Goal: Task Accomplishment & Management: Manage account settings

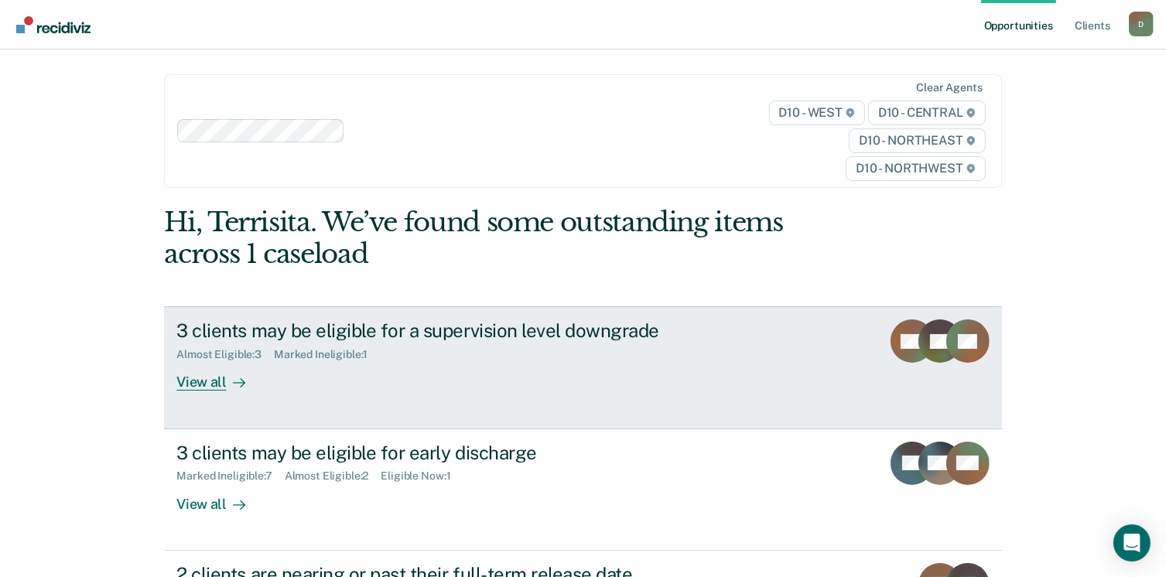
click at [227, 384] on div at bounding box center [236, 383] width 19 height 18
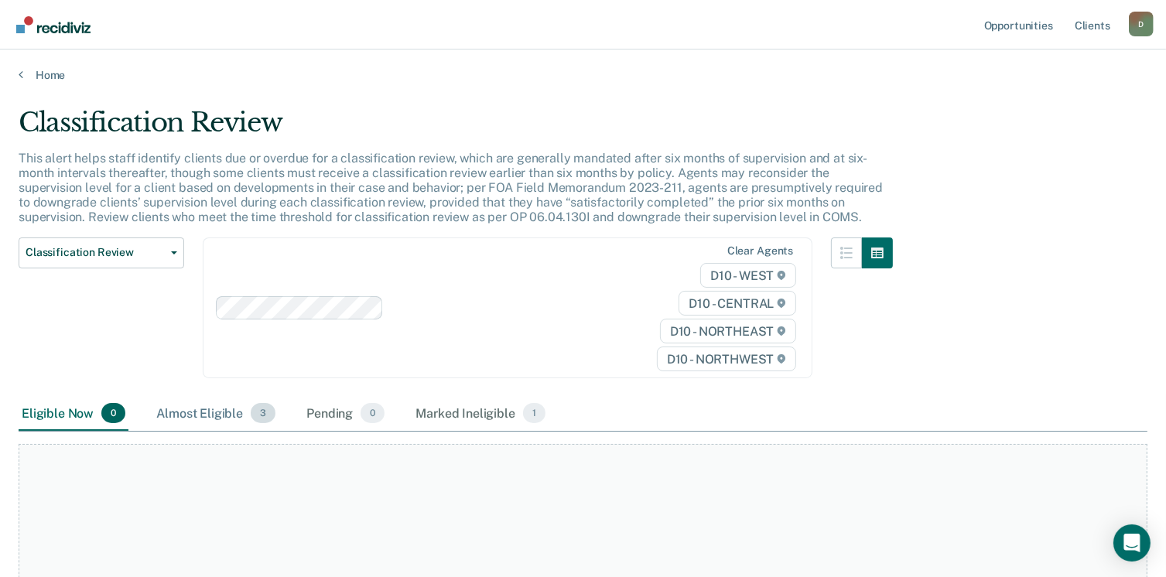
click at [203, 415] on div "Almost Eligible 3" at bounding box center [215, 414] width 125 height 34
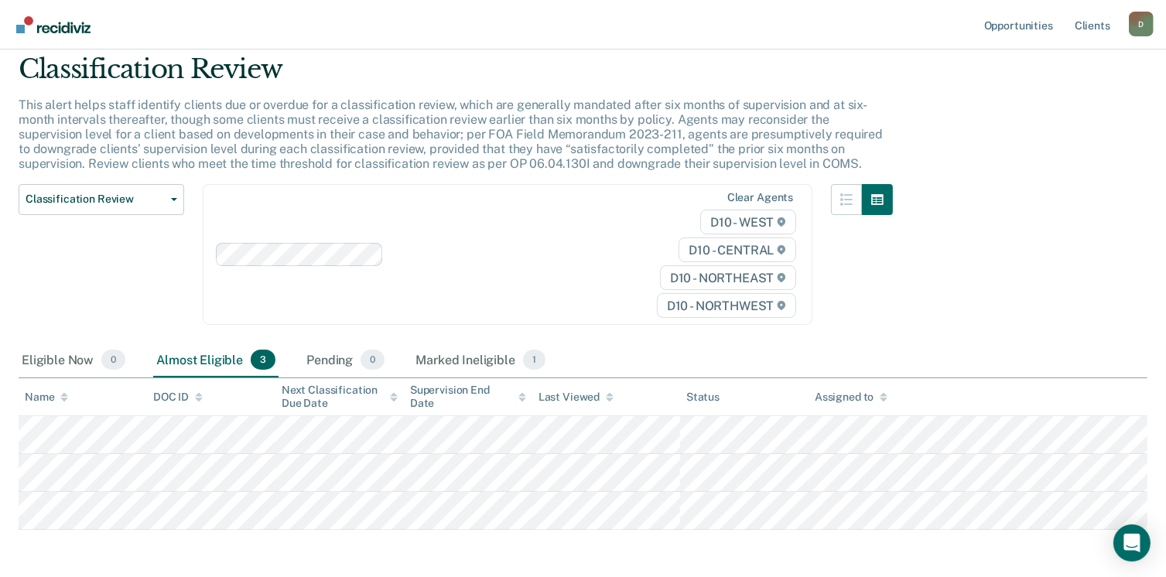
scroll to position [115, 0]
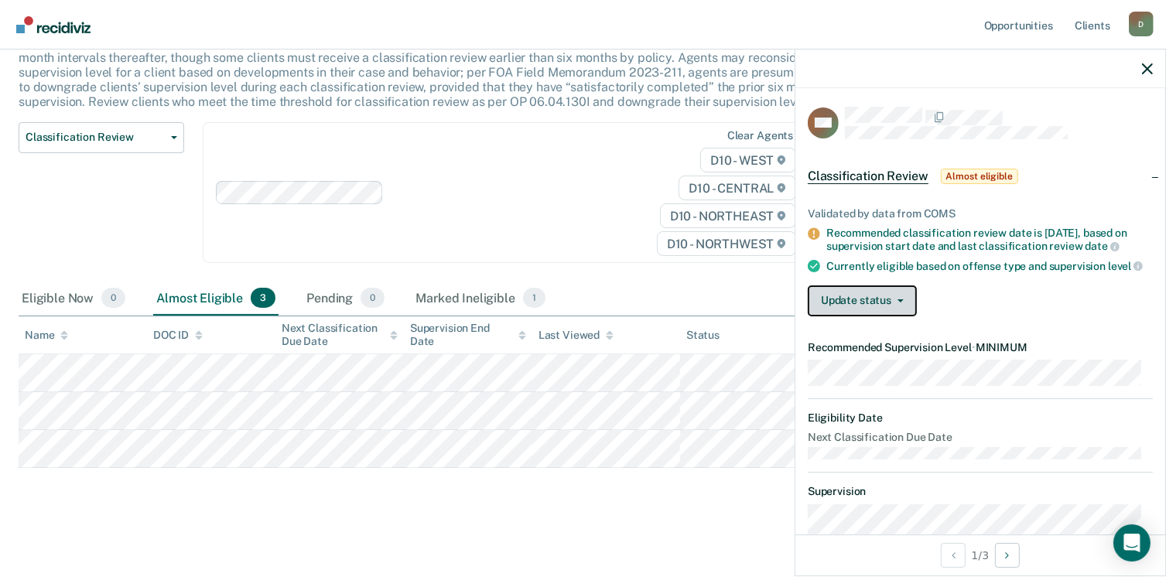
click at [900, 307] on button "Update status" at bounding box center [862, 300] width 109 height 31
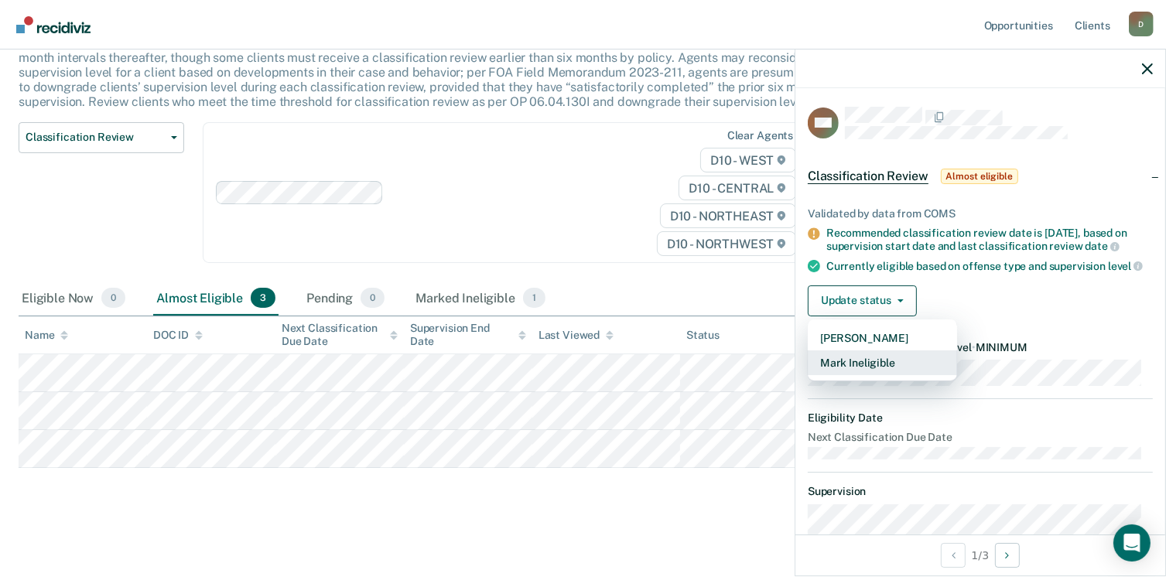
click at [880, 364] on button "Mark Ineligible" at bounding box center [882, 362] width 149 height 25
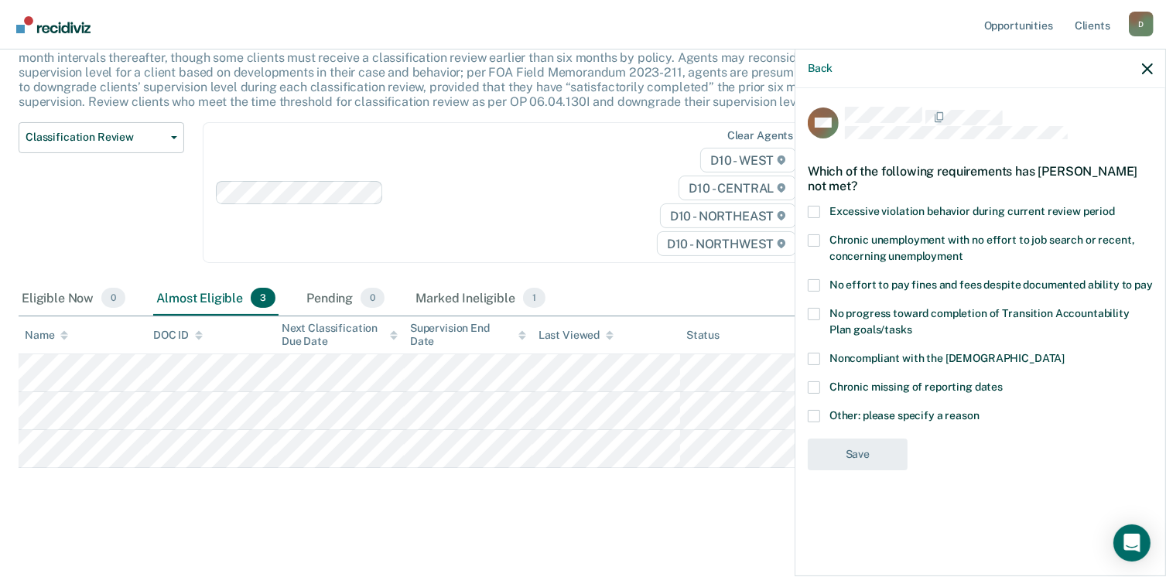
click at [817, 285] on span at bounding box center [814, 285] width 12 height 12
click at [1153, 279] on input "No effort to pay fines and fees despite documented ability to pay" at bounding box center [1153, 279] width 0 height 0
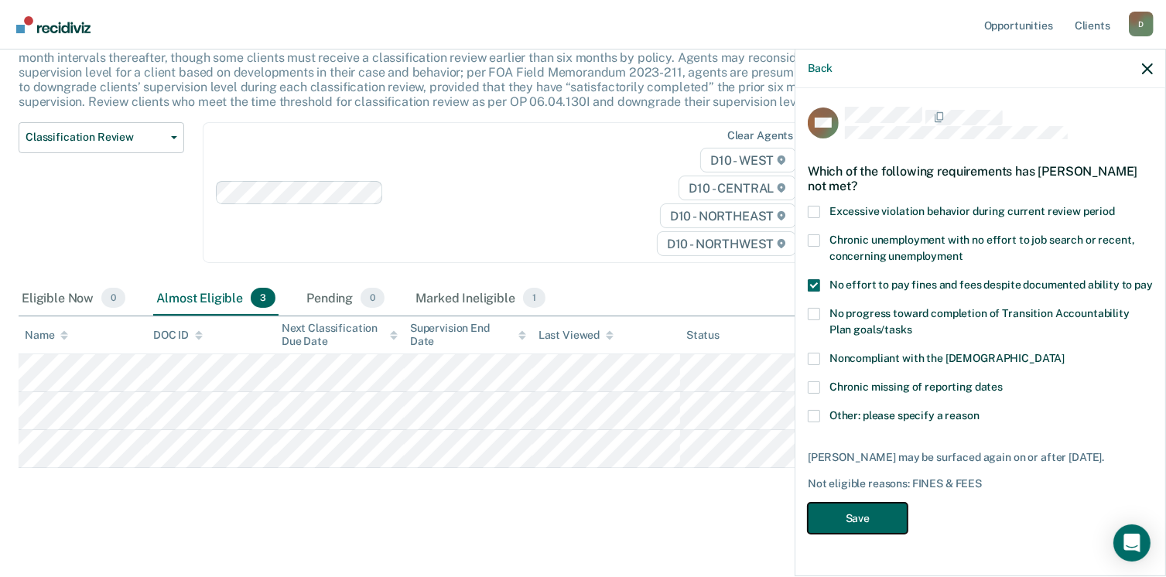
click at [852, 519] on button "Save" at bounding box center [858, 519] width 100 height 32
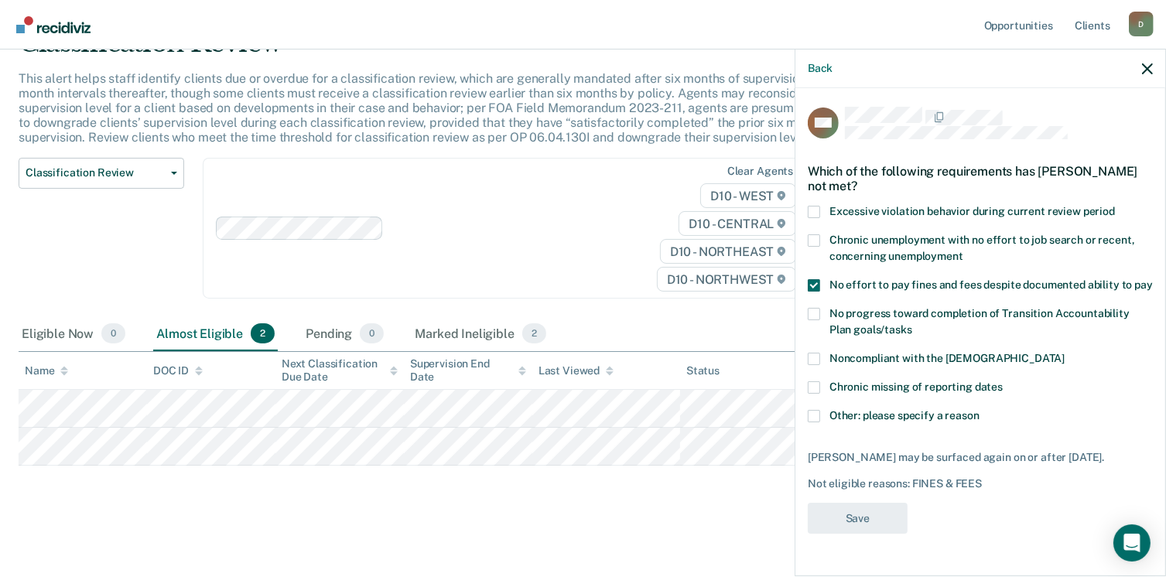
scroll to position [77, 0]
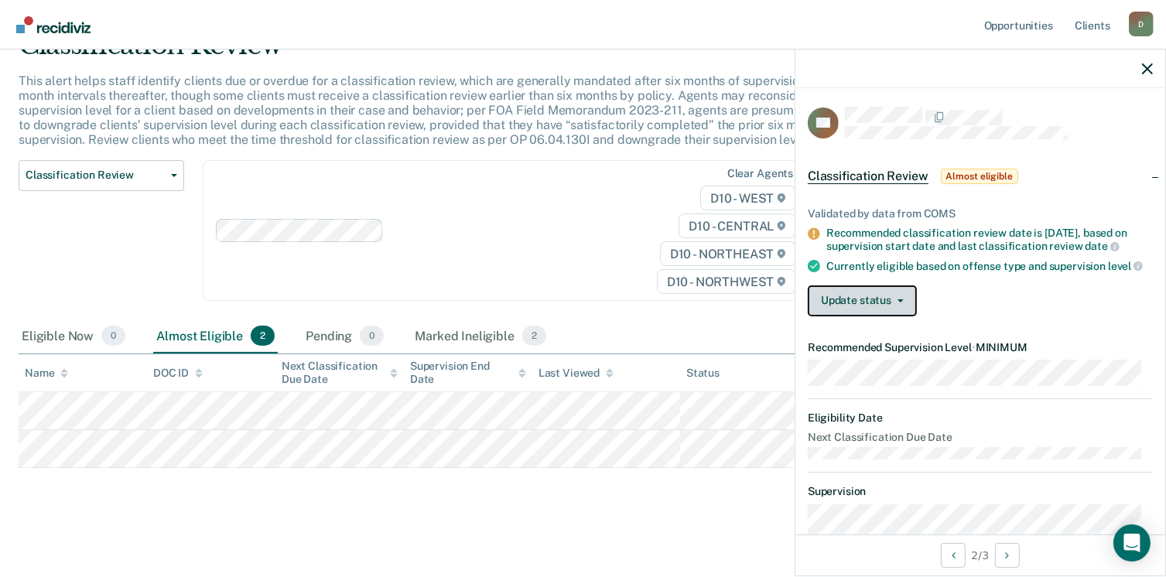
click at [897, 316] on button "Update status" at bounding box center [862, 300] width 109 height 31
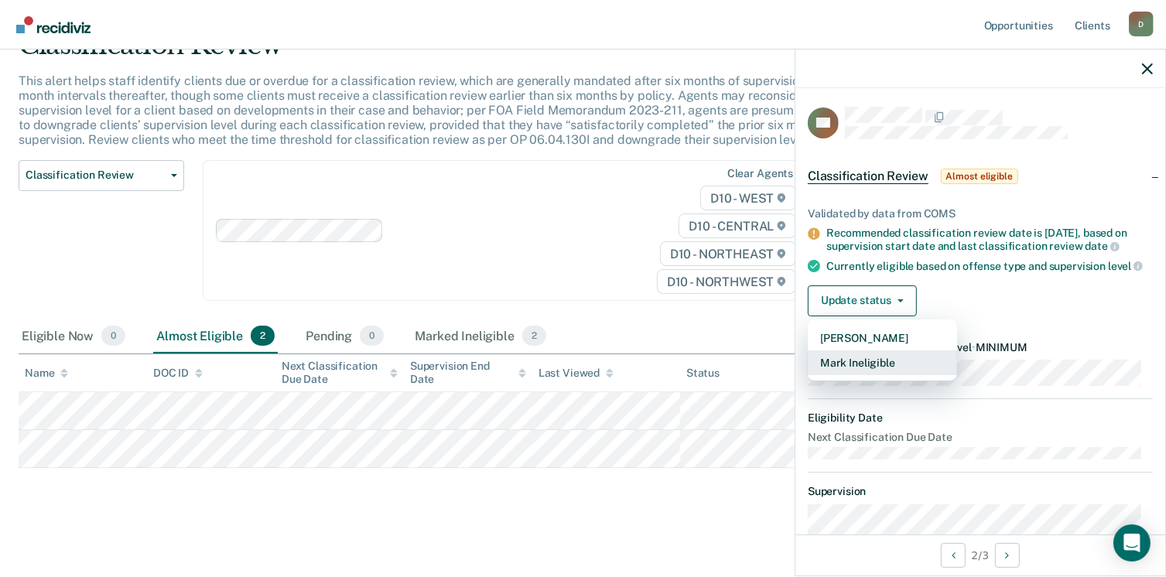
click at [869, 375] on button "Mark Ineligible" at bounding box center [882, 362] width 149 height 25
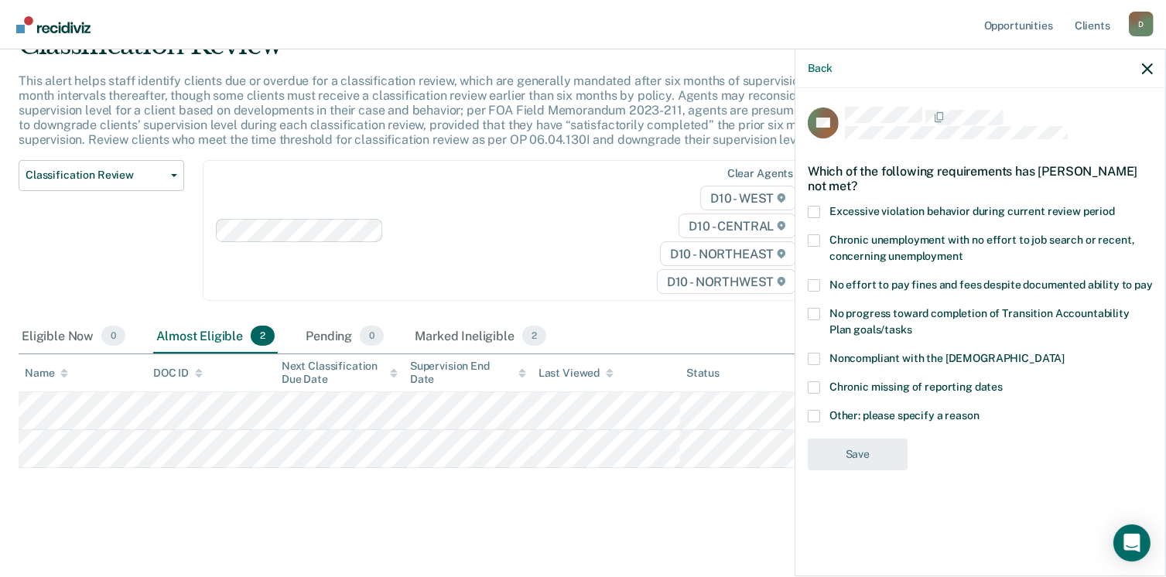
click at [822, 415] on label "Other: please specify a reason" at bounding box center [980, 418] width 345 height 16
click at [979, 410] on input "Other: please specify a reason" at bounding box center [979, 410] width 0 height 0
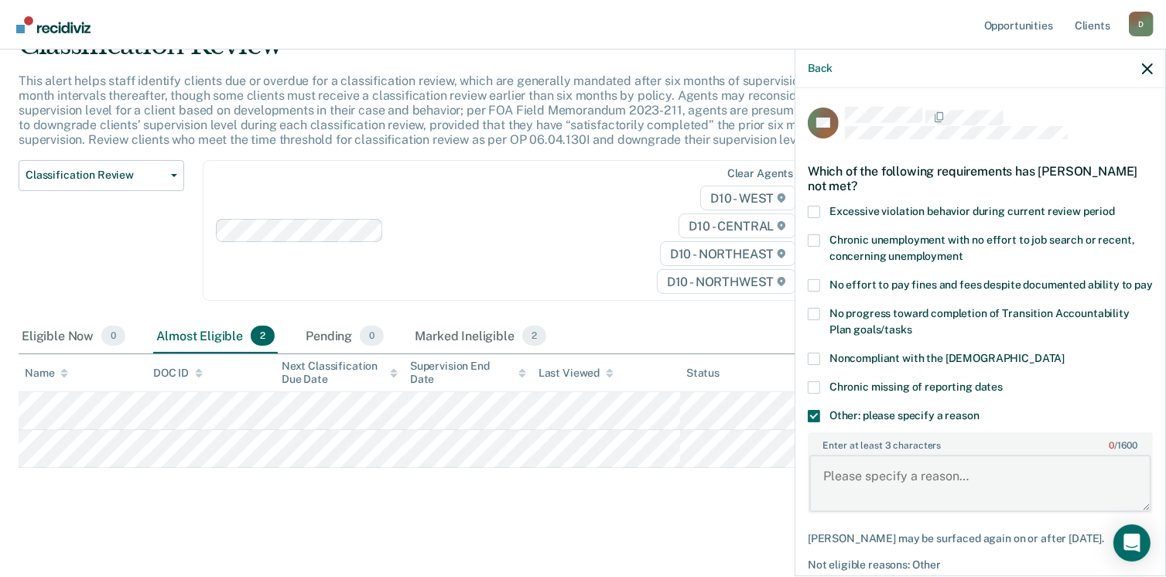
click at [831, 477] on textarea "Enter at least 3 characters 0 / 1600" at bounding box center [980, 483] width 342 height 57
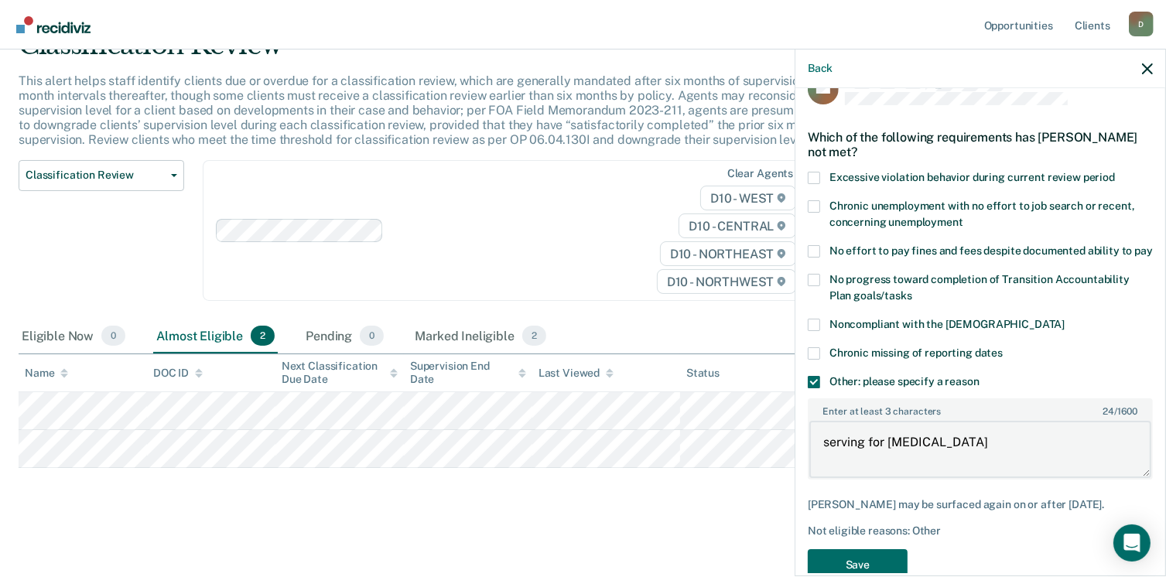
scroll to position [83, 0]
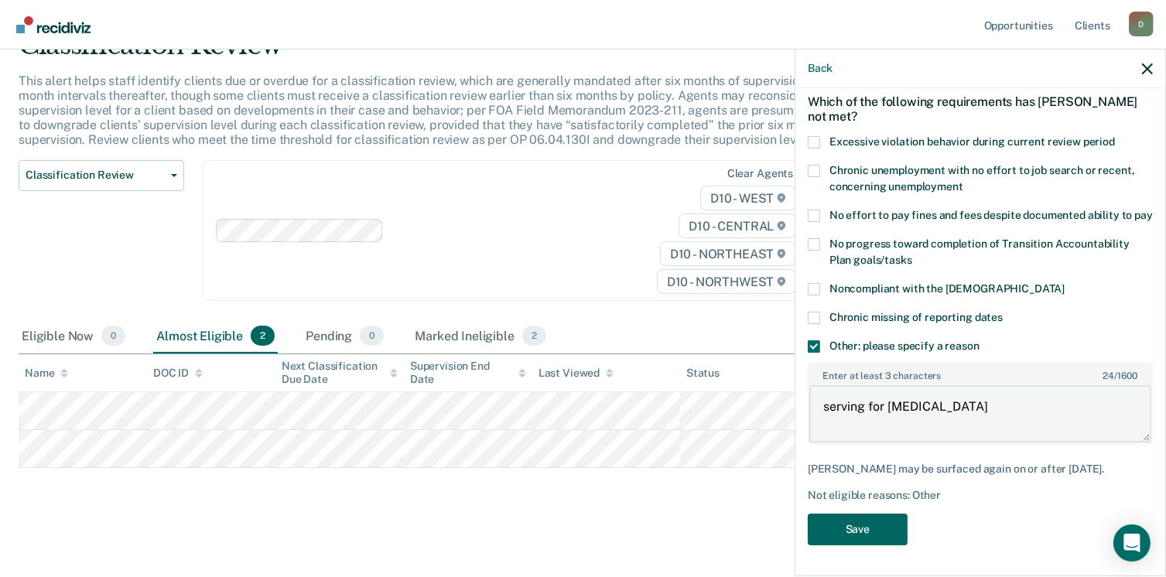
type textarea "serving for [MEDICAL_DATA]"
click at [859, 523] on button "Save" at bounding box center [858, 530] width 100 height 32
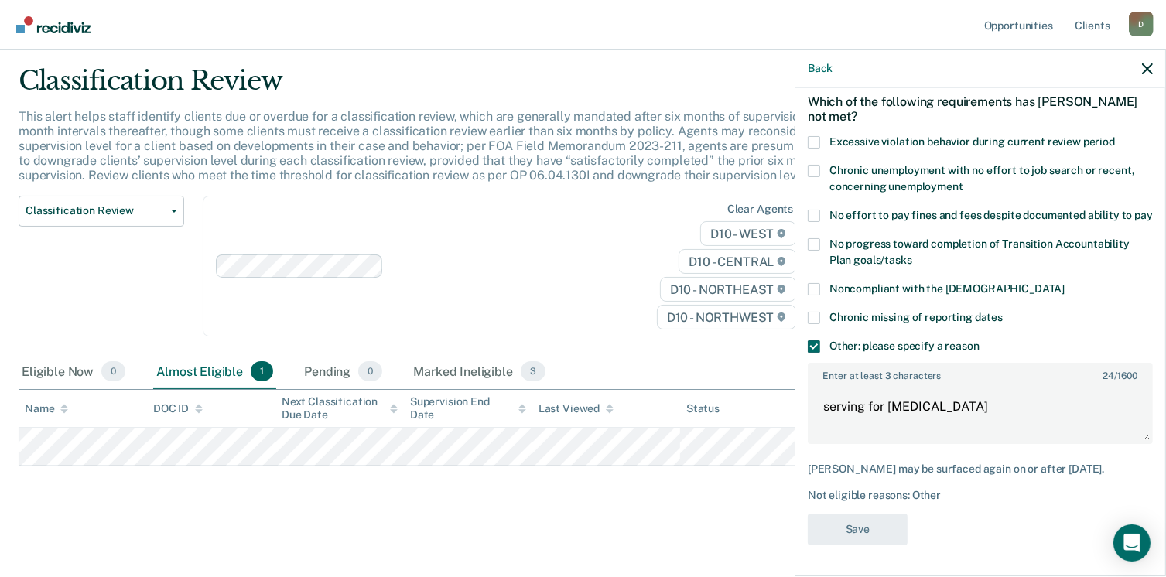
scroll to position [40, 0]
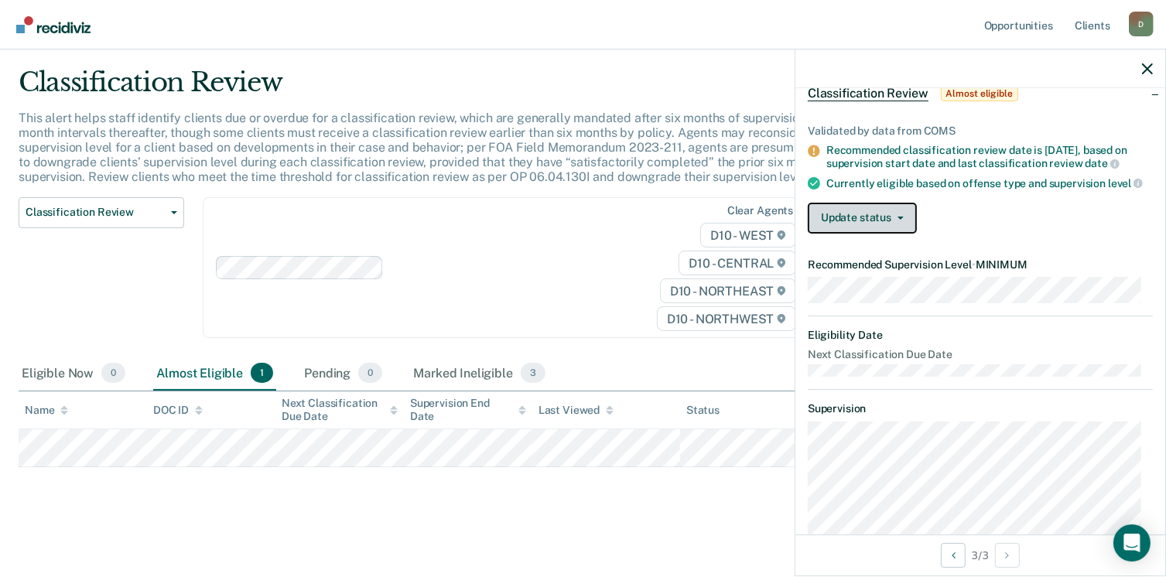
click at [900, 231] on button "Update status" at bounding box center [862, 218] width 109 height 31
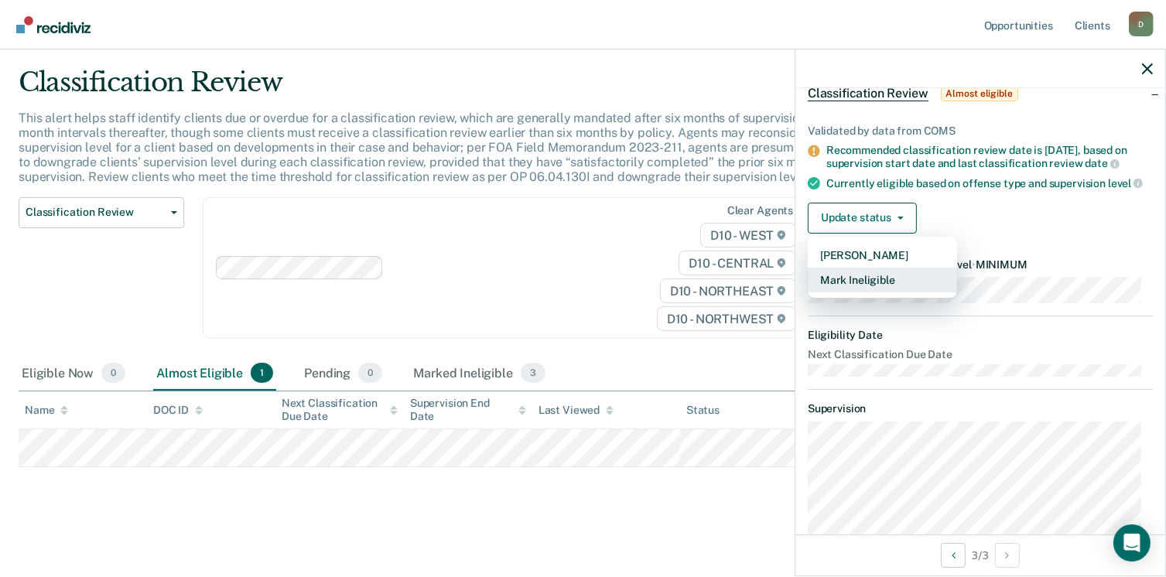
click at [869, 292] on button "Mark Ineligible" at bounding box center [882, 280] width 149 height 25
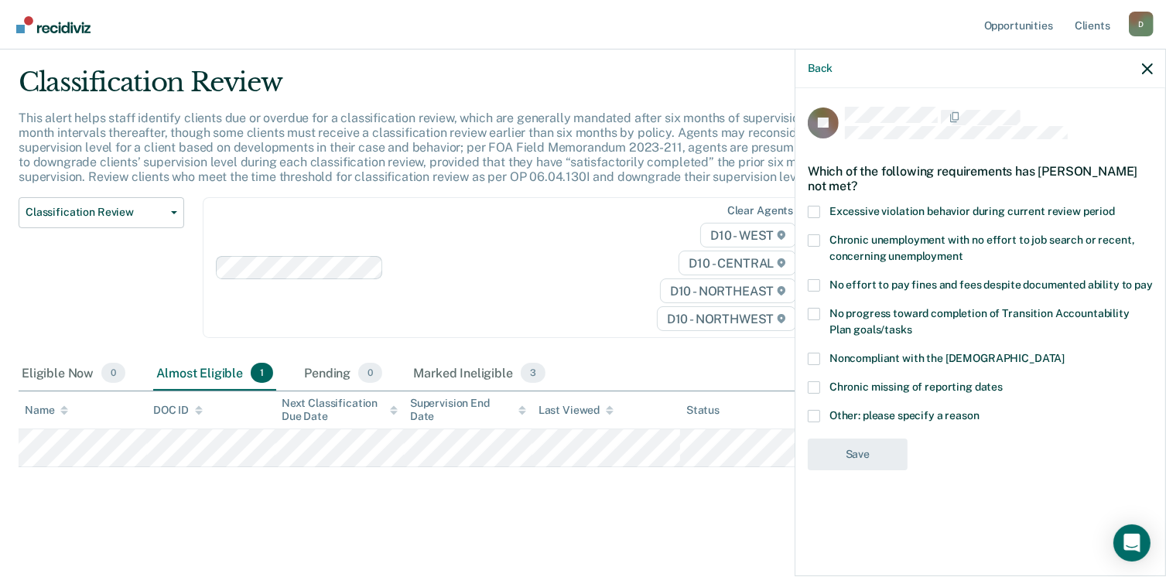
scroll to position [0, 0]
click at [815, 287] on span at bounding box center [814, 285] width 12 height 12
click at [1153, 279] on input "No effort to pay fines and fees despite documented ability to pay" at bounding box center [1153, 279] width 0 height 0
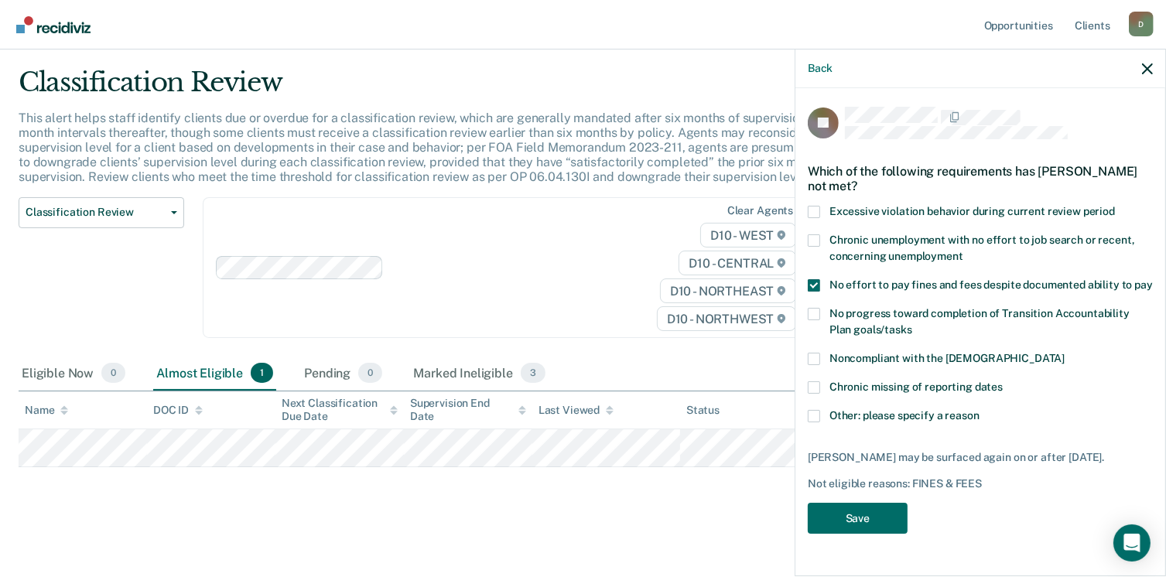
click at [811, 246] on label "Chronic unemployment with no effort to job search or recent, concerning unemplo…" at bounding box center [980, 250] width 345 height 32
click at [963, 251] on input "Chronic unemployment with no effort to job search or recent, concerning unemplo…" at bounding box center [963, 251] width 0 height 0
click at [849, 507] on button "Save" at bounding box center [858, 519] width 100 height 32
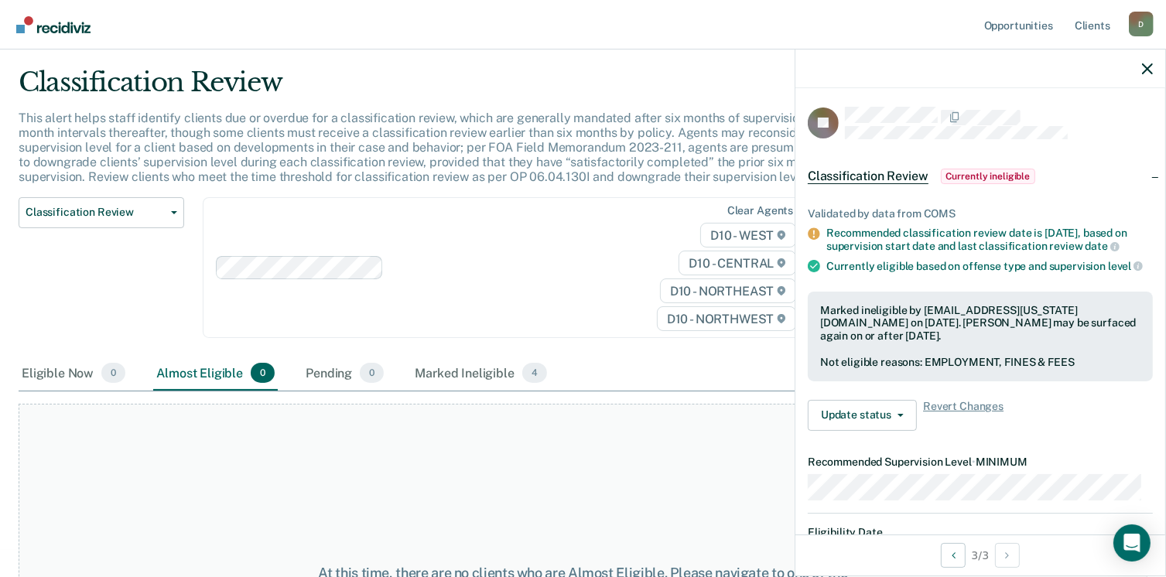
click at [1147, 77] on div at bounding box center [980, 69] width 370 height 39
click at [1149, 74] on icon "button" at bounding box center [1147, 68] width 11 height 11
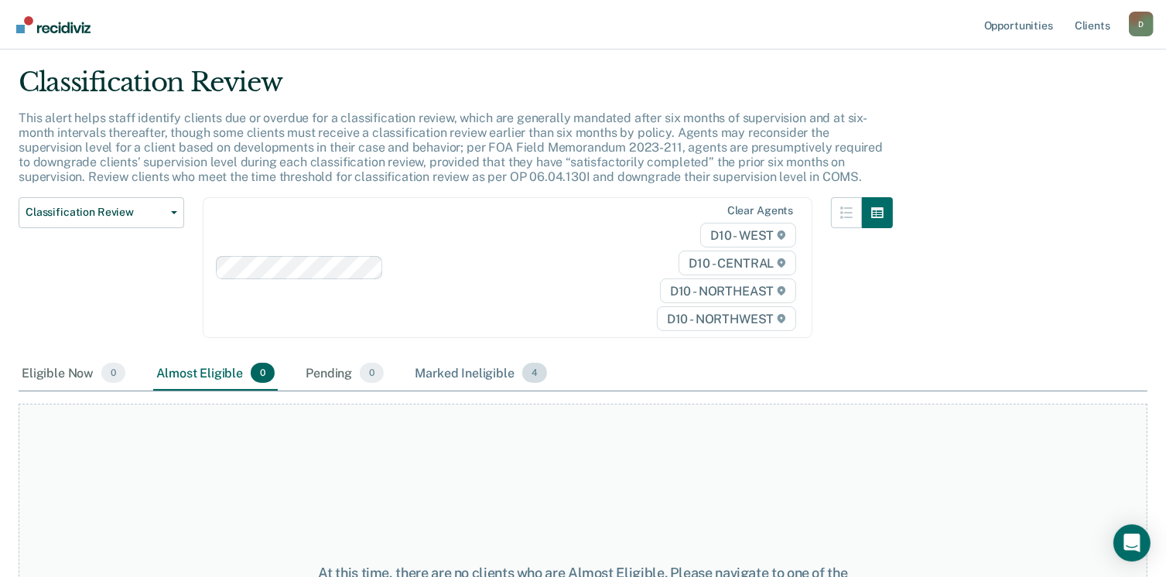
click at [454, 378] on div "Marked Ineligible 4" at bounding box center [481, 374] width 138 height 34
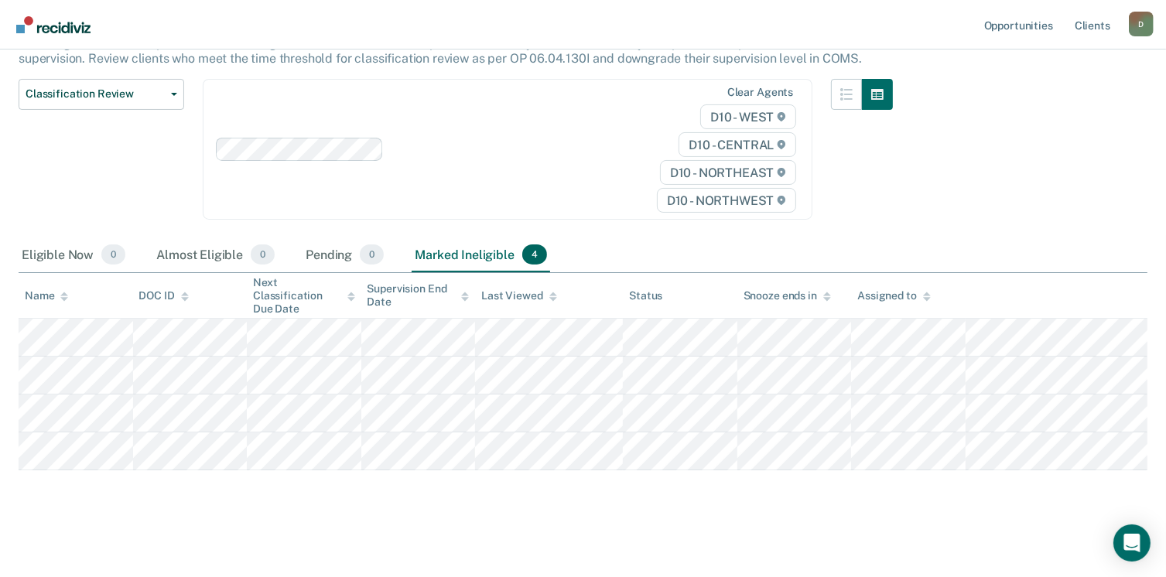
scroll to position [161, 0]
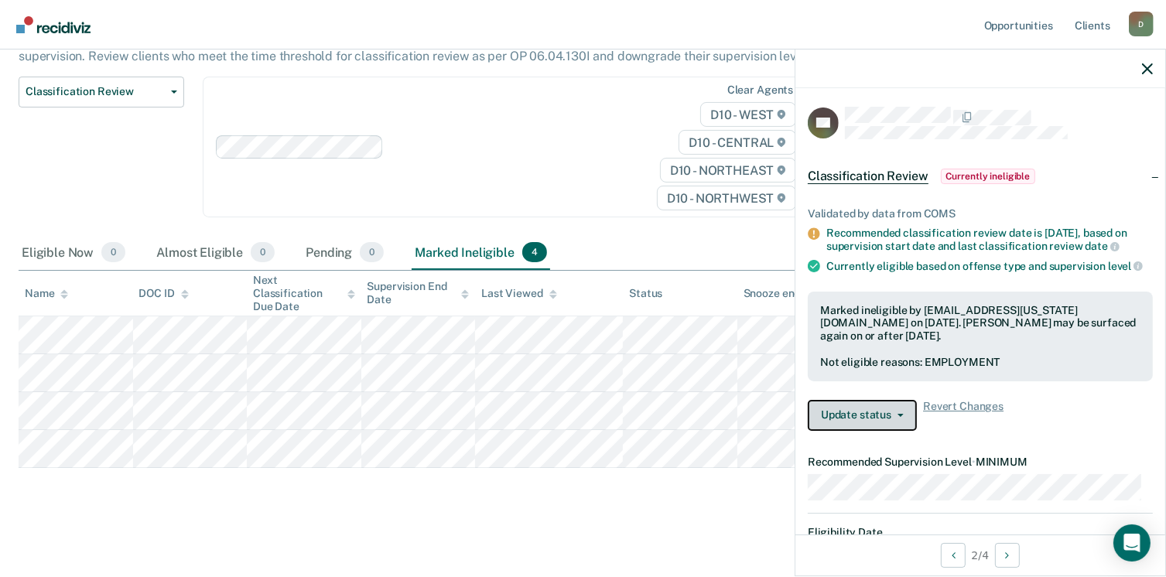
click at [900, 420] on button "Update status" at bounding box center [862, 415] width 109 height 31
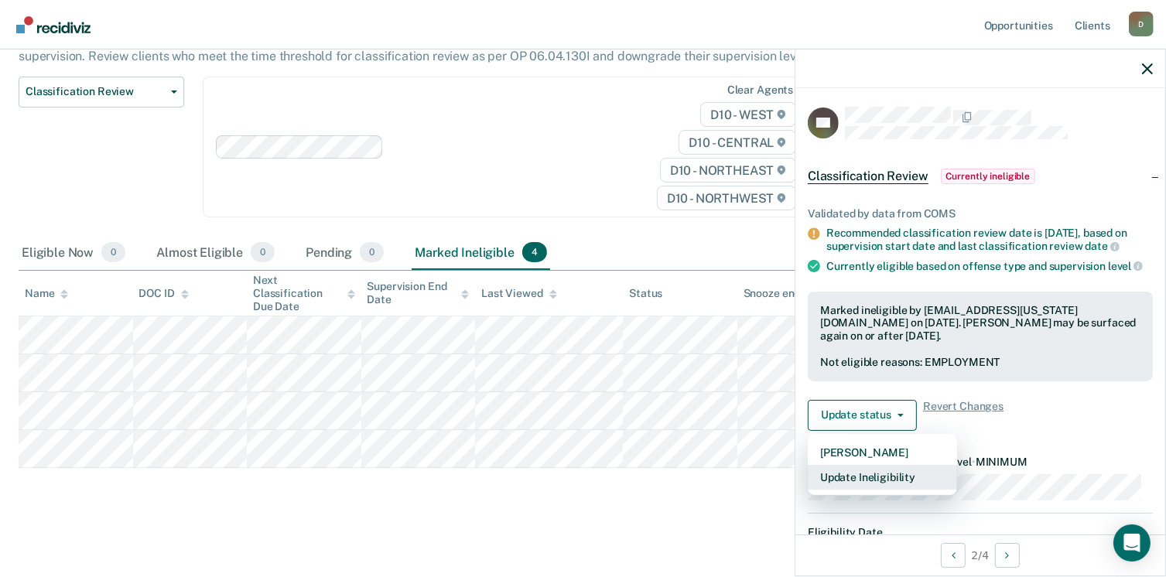
click at [876, 485] on button "Update Ineligibility" at bounding box center [882, 477] width 149 height 25
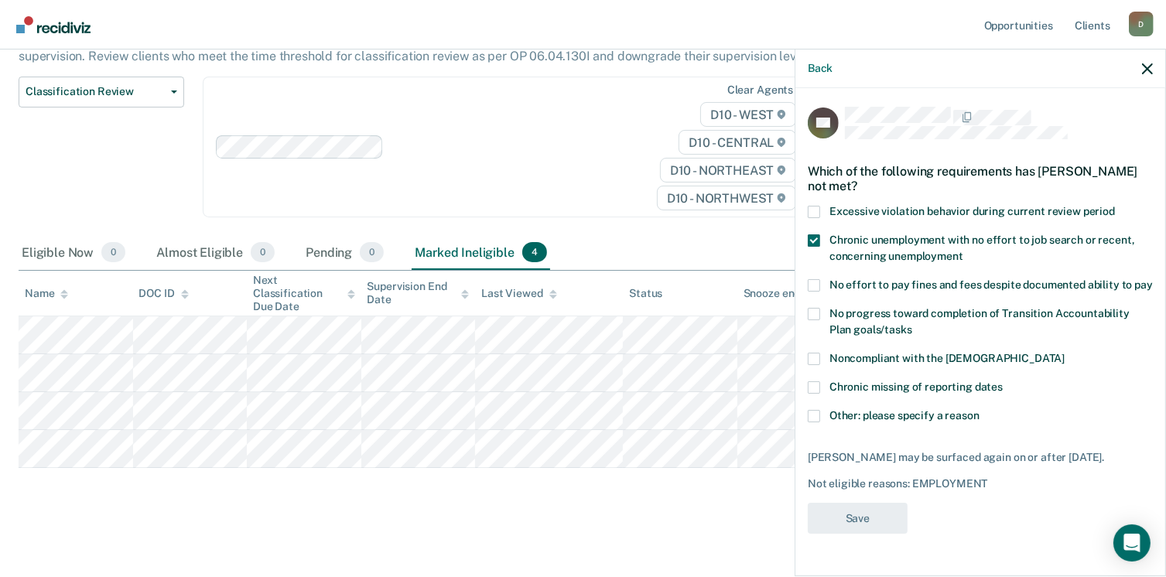
click at [817, 291] on label "No effort to pay fines and fees despite documented ability to pay" at bounding box center [980, 287] width 345 height 16
click at [1153, 279] on input "No effort to pay fines and fees despite documented ability to pay" at bounding box center [1153, 279] width 0 height 0
click at [854, 535] on button "Save" at bounding box center [858, 519] width 100 height 32
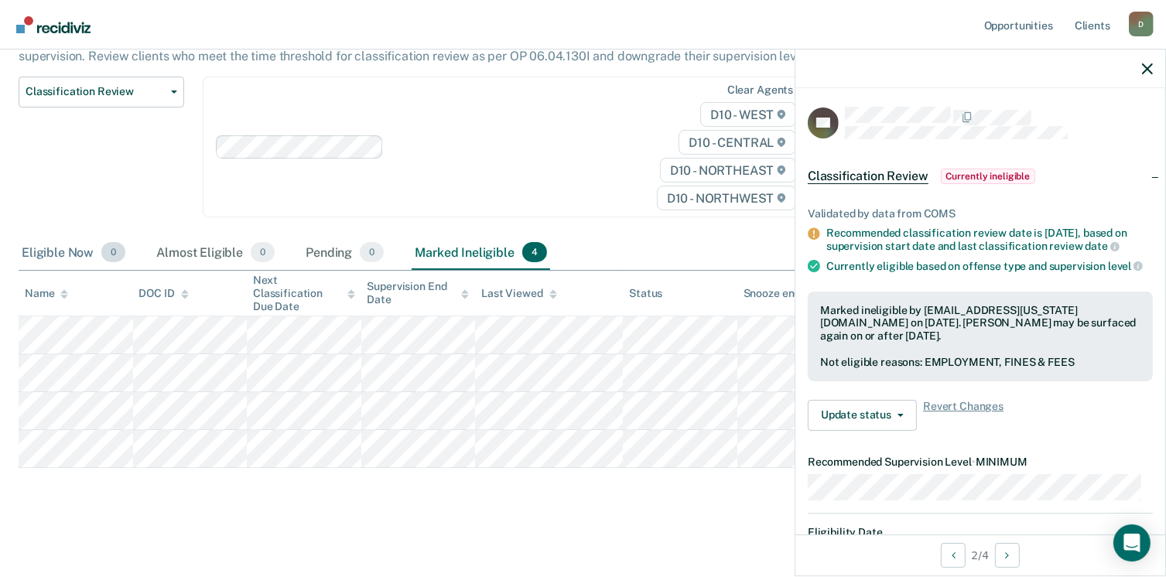
click at [111, 253] on span "0" at bounding box center [113, 252] width 24 height 20
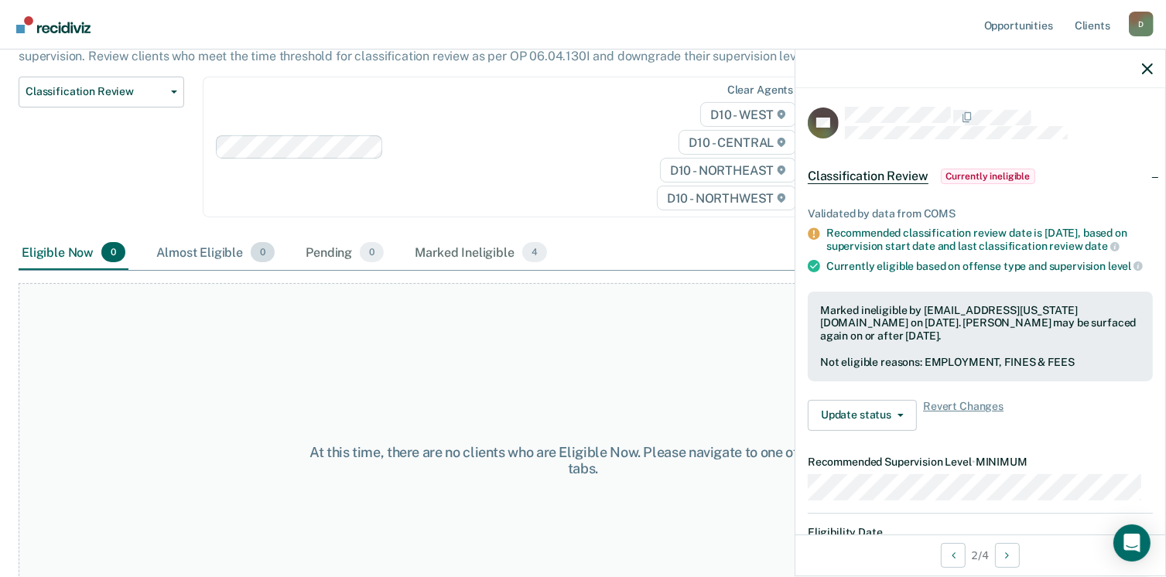
click at [251, 248] on span "0" at bounding box center [263, 252] width 24 height 20
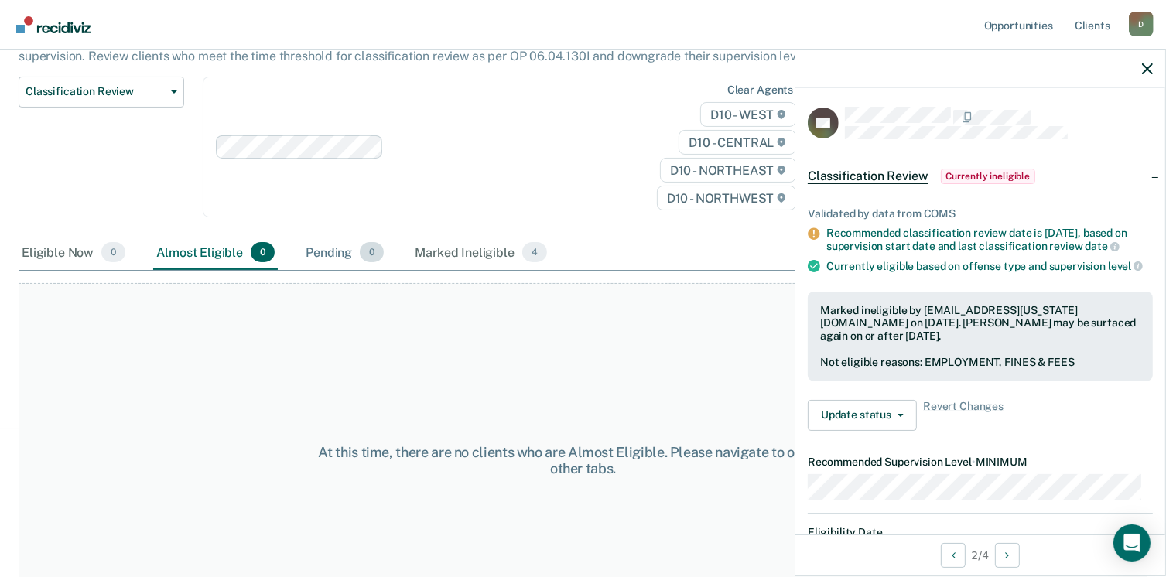
click at [365, 248] on span "0" at bounding box center [372, 252] width 24 height 20
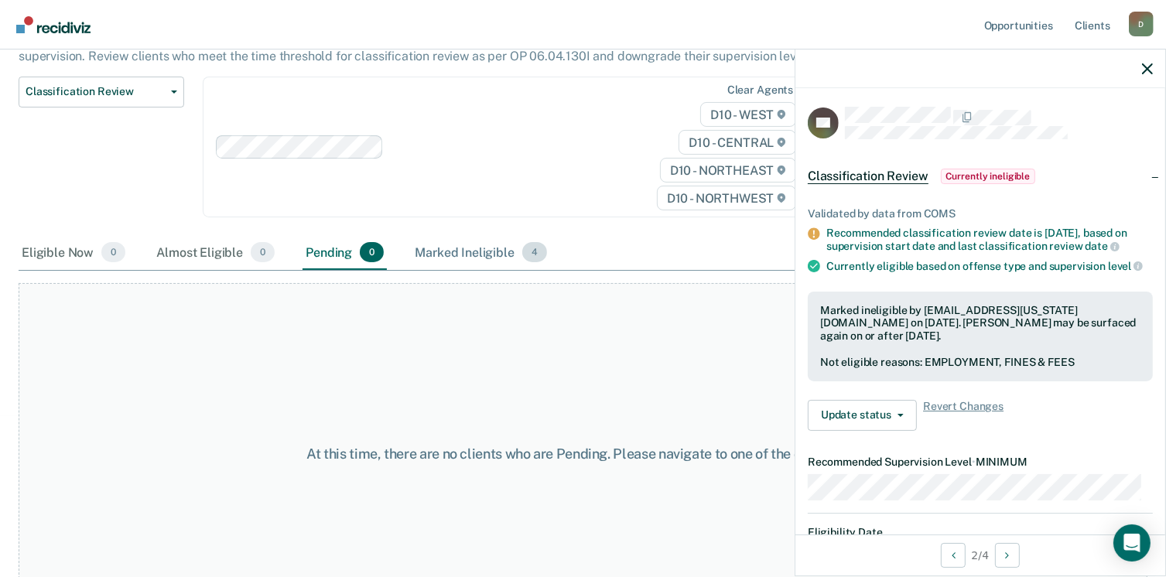
click at [529, 247] on span "4" at bounding box center [534, 252] width 25 height 20
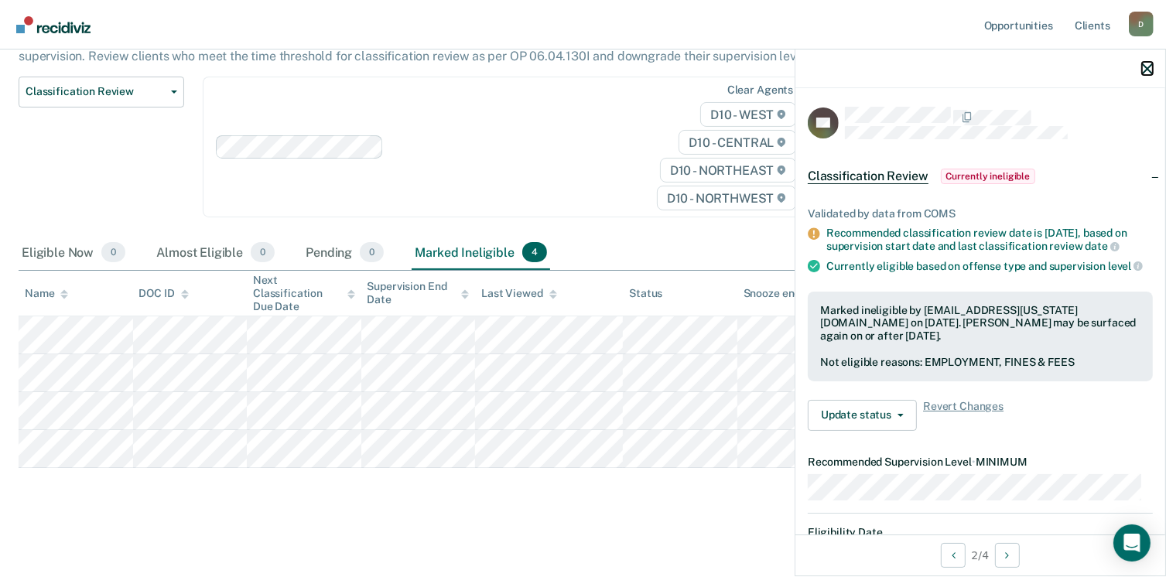
click at [1146, 70] on icon "button" at bounding box center [1147, 68] width 11 height 11
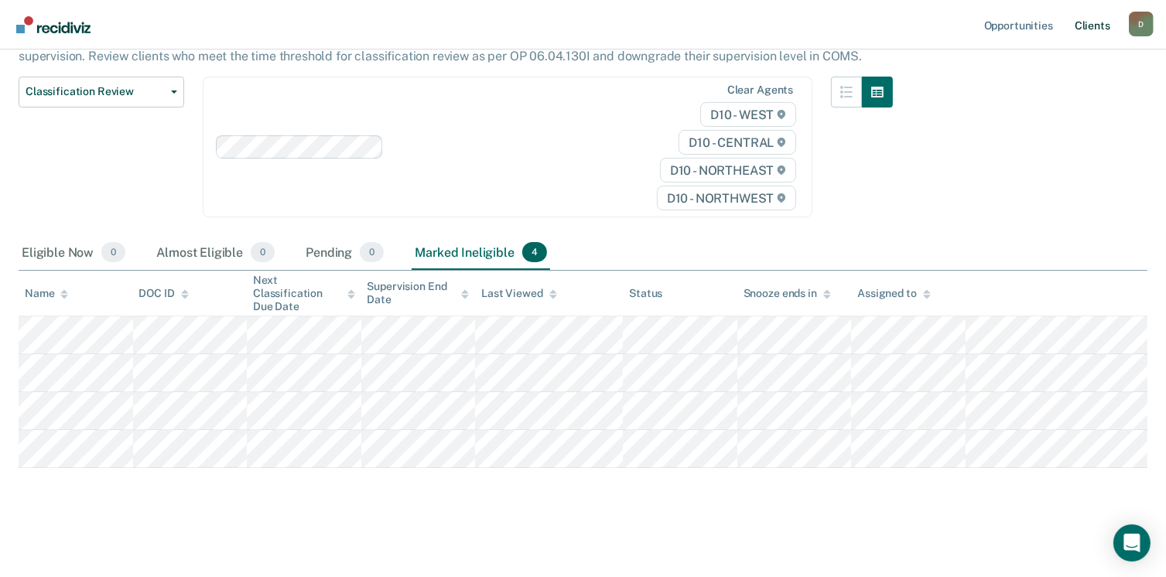
click at [1086, 32] on link "Client s" at bounding box center [1092, 25] width 42 height 50
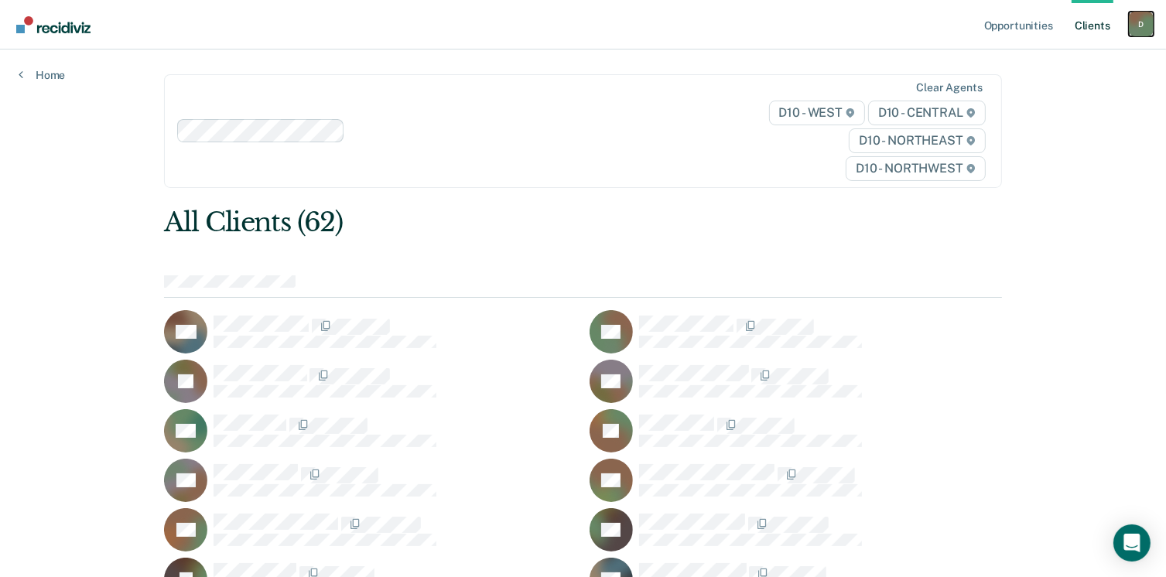
click at [1138, 20] on div "D" at bounding box center [1141, 24] width 25 height 25
click at [733, 174] on div "Clear agents D10 - WEST D10 - CENTRAL D10 - NORTHEAST D10 - NORTHWEST" at bounding box center [582, 131] width 837 height 114
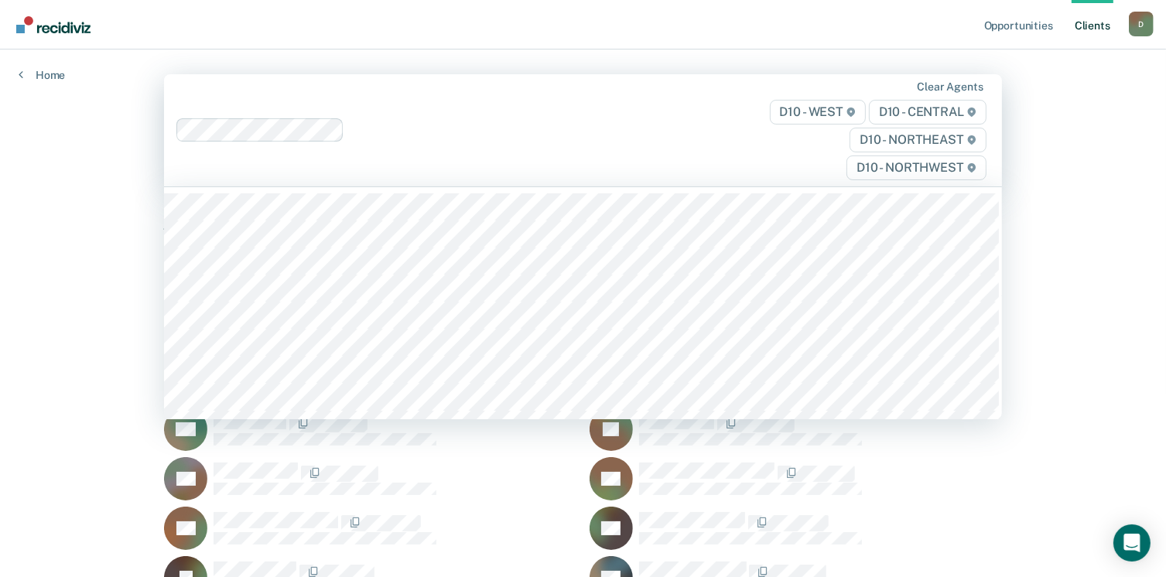
click at [946, 491] on div "SD" at bounding box center [795, 478] width 412 height 43
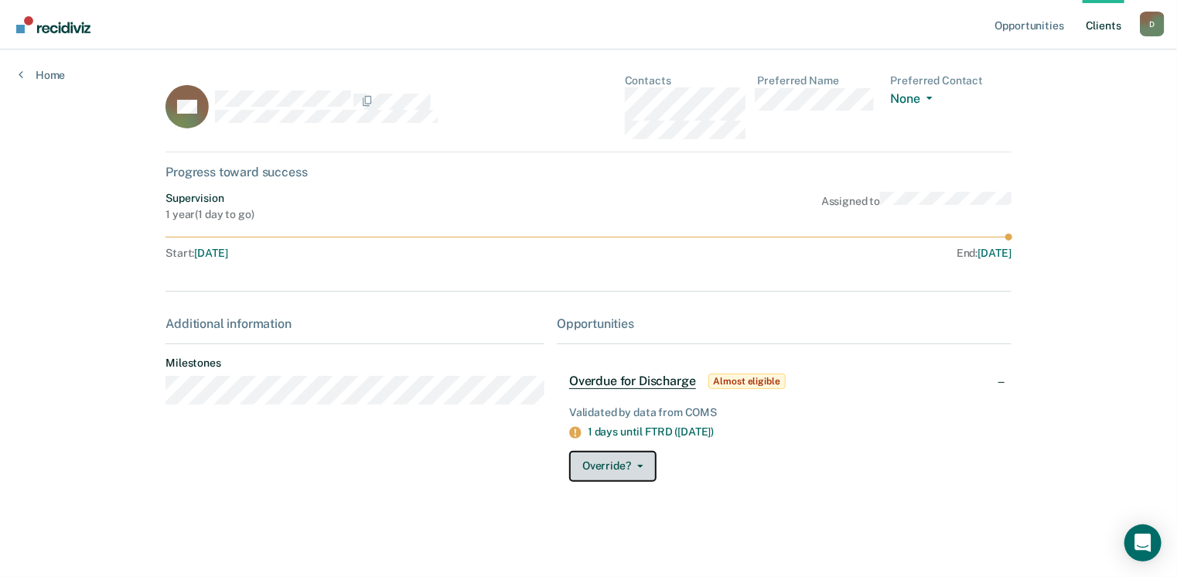
click at [642, 465] on icon "button" at bounding box center [640, 466] width 6 height 3
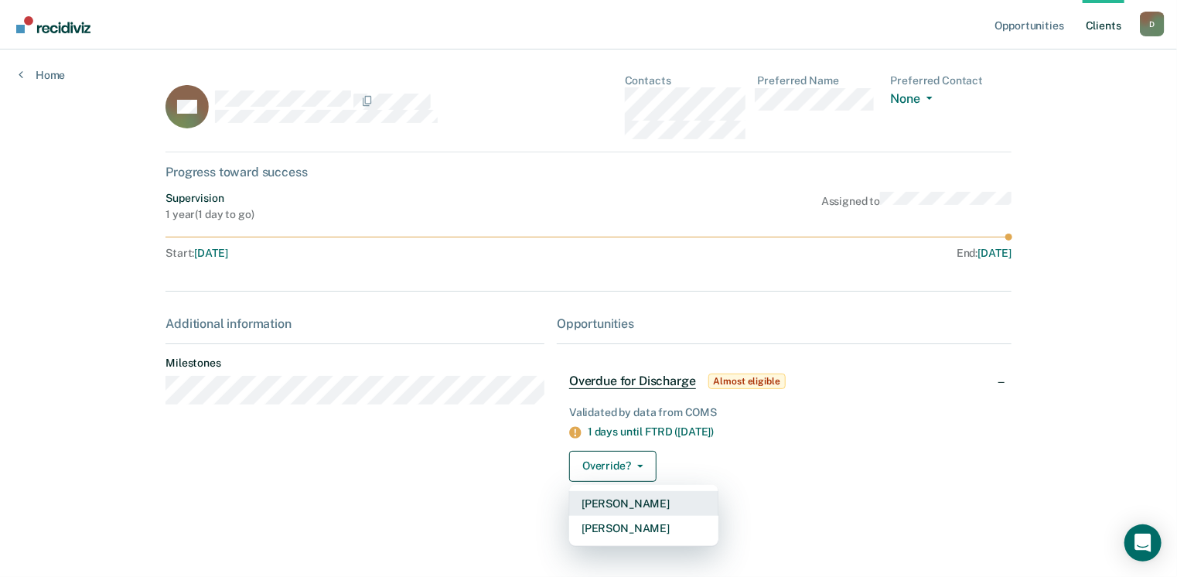
click at [637, 500] on button "[PERSON_NAME]" at bounding box center [643, 503] width 149 height 25
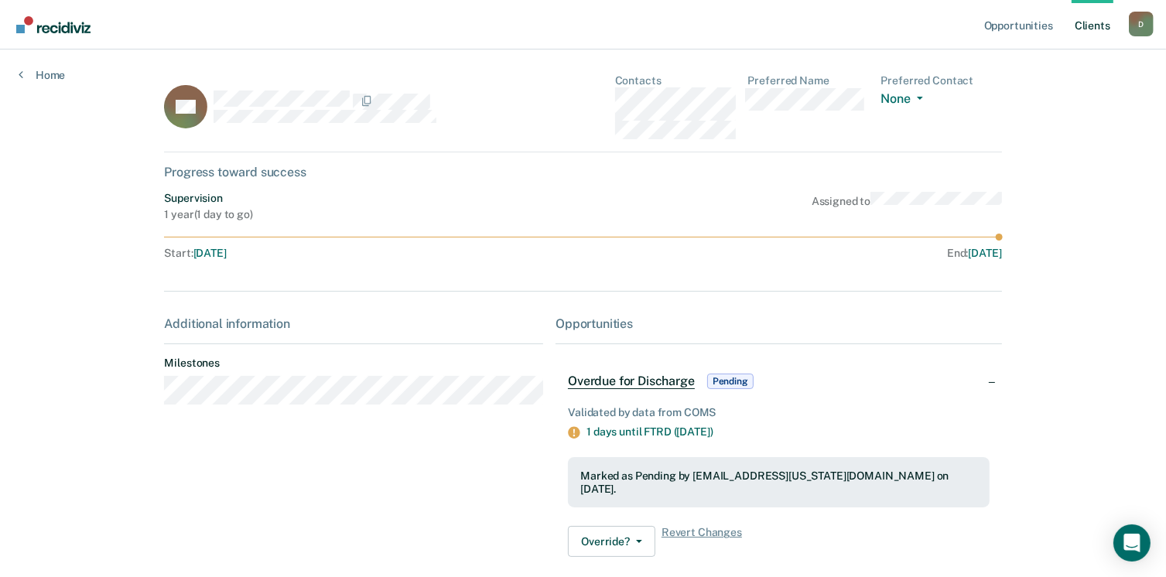
click at [637, 384] on span "Overdue for Discharge" at bounding box center [631, 381] width 127 height 15
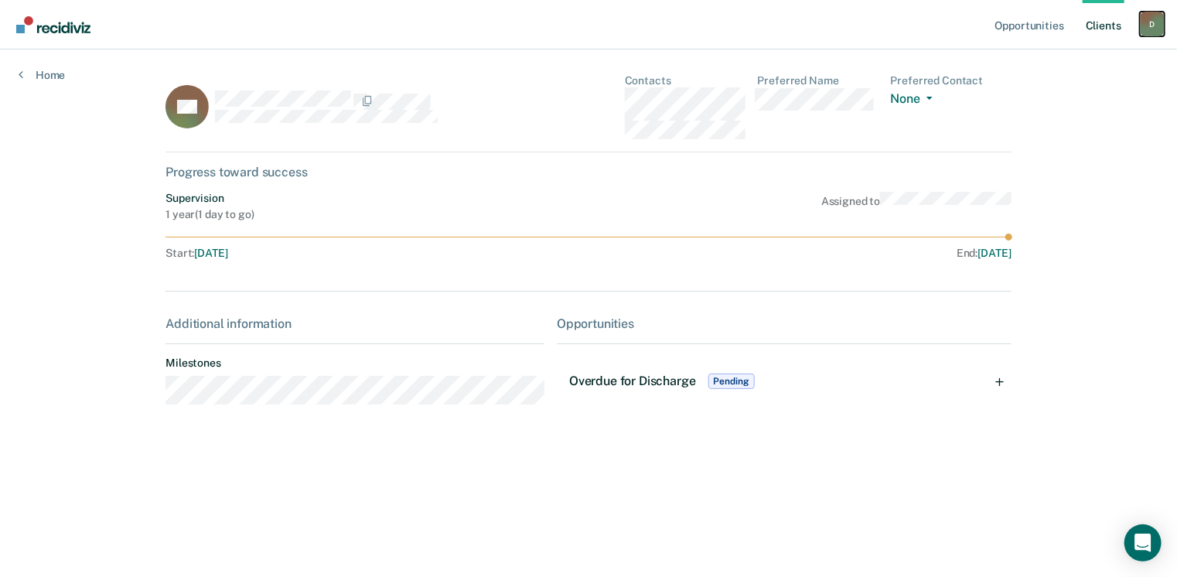
click at [1154, 25] on div "D" at bounding box center [1152, 24] width 25 height 25
